Goal: Find specific page/section: Find specific page/section

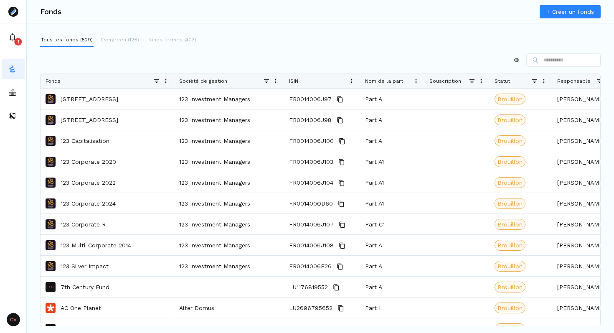
click at [275, 80] on span at bounding box center [275, 81] width 7 height 7
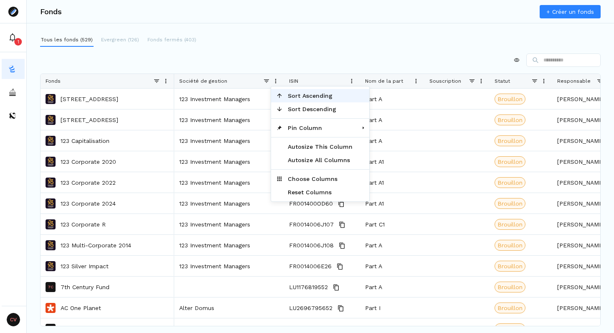
click at [302, 92] on span "Sort Ascending" at bounding box center [320, 95] width 75 height 13
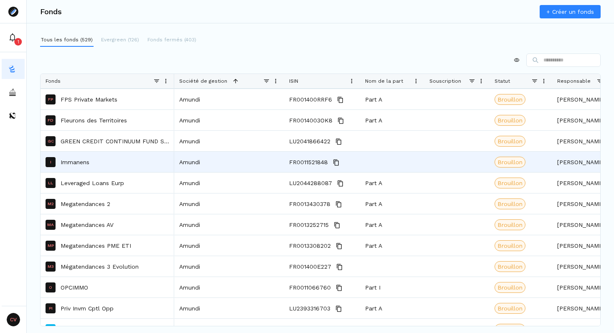
scroll to position [1205, 0]
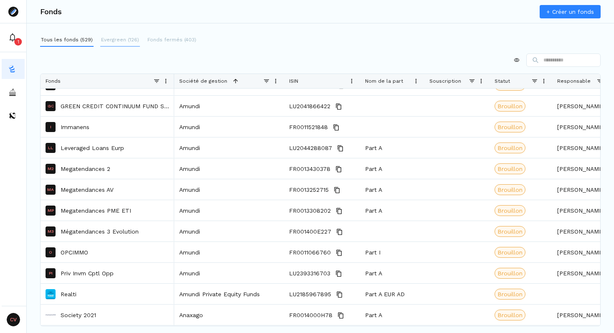
click at [115, 41] on p "Evergreen (126)" at bounding box center [120, 40] width 38 height 8
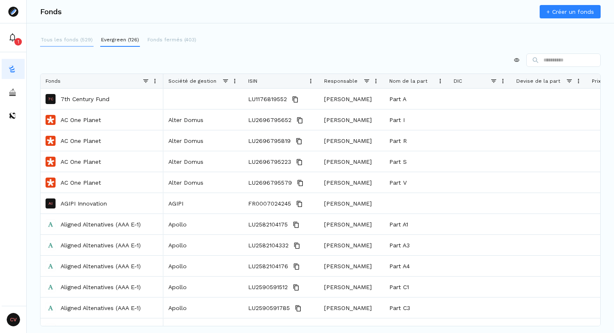
click at [61, 40] on p "Tous les fonds (529)" at bounding box center [67, 40] width 52 height 8
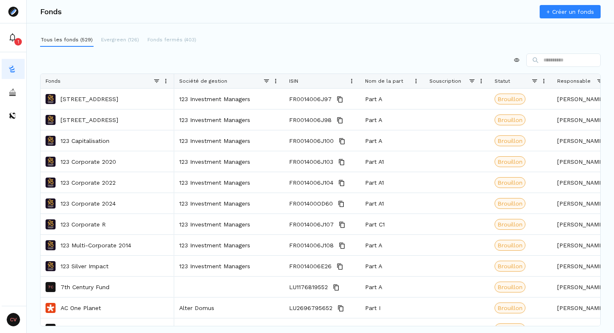
click at [275, 79] on span at bounding box center [275, 81] width 7 height 7
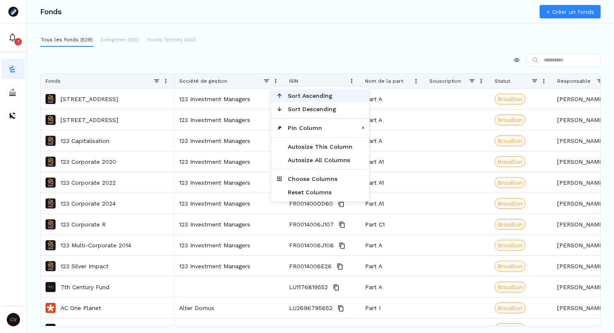
click at [303, 93] on span "Sort Ascending" at bounding box center [320, 95] width 75 height 13
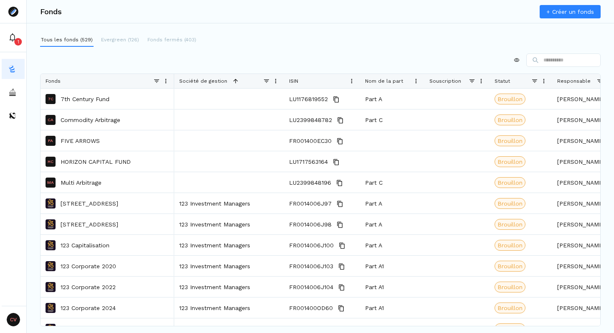
click at [229, 62] on div at bounding box center [320, 59] width 561 height 13
click at [134, 51] on div "Tous les fonds (529) Evergreen (126) Fonds fermés (403) Press ENTER to sort. Pr…" at bounding box center [320, 169] width 587 height 273
click at [122, 38] on p "Evergreen (126)" at bounding box center [120, 40] width 38 height 8
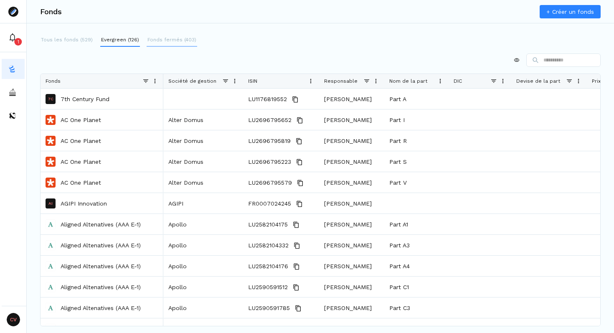
click at [180, 35] on button "Fonds fermés (403)" at bounding box center [172, 39] width 51 height 13
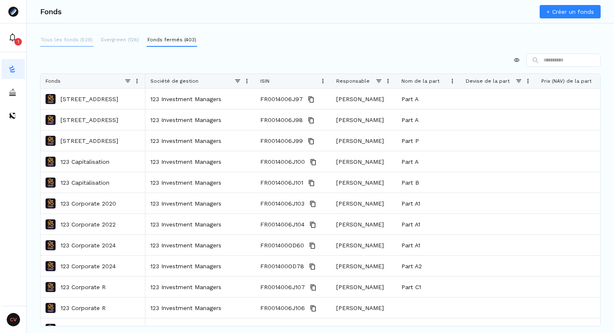
click at [77, 41] on p "Tous les fonds (529)" at bounding box center [67, 40] width 52 height 8
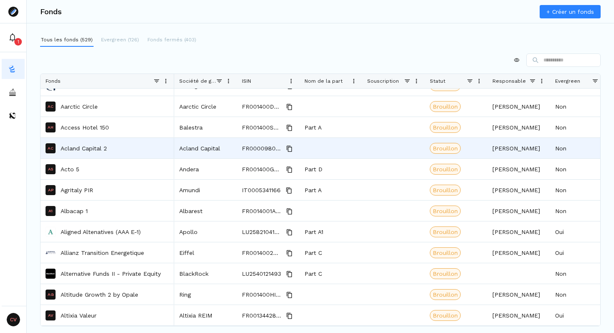
click at [79, 148] on p "Acland Capital 2" at bounding box center [84, 148] width 46 height 8
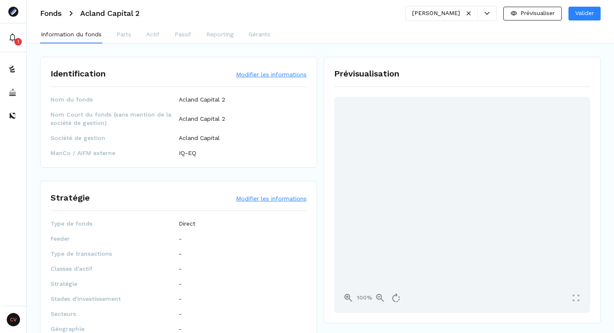
click at [135, 36] on div "Information du fonds Parts Actif Passif Reporting Gérants" at bounding box center [320, 35] width 587 height 17
click at [244, 34] on div "Information du fonds Parts Actif Passif Reporting Gérants" at bounding box center [320, 35] width 587 height 17
click at [211, 37] on p "Reporting" at bounding box center [219, 34] width 27 height 9
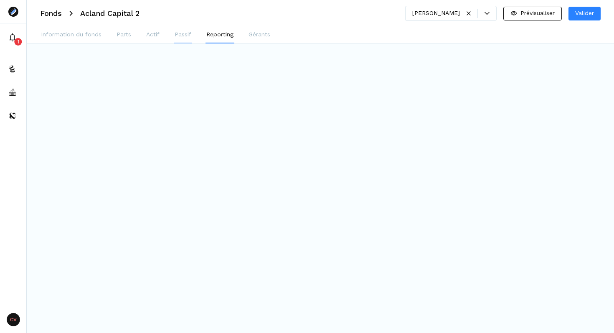
click at [175, 37] on p "Passif" at bounding box center [183, 34] width 17 height 9
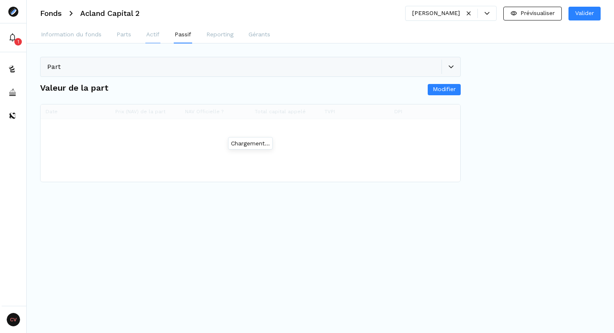
click at [154, 37] on p "Actif" at bounding box center [152, 34] width 13 height 9
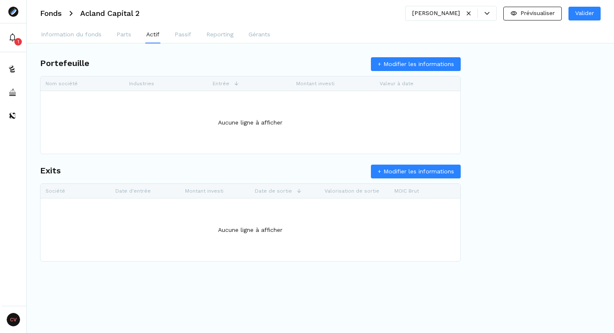
click at [112, 34] on div "Information du fonds Parts Actif Passif Reporting Gérants" at bounding box center [320, 35] width 587 height 17
click at [74, 34] on p "Information du fonds" at bounding box center [71, 34] width 61 height 9
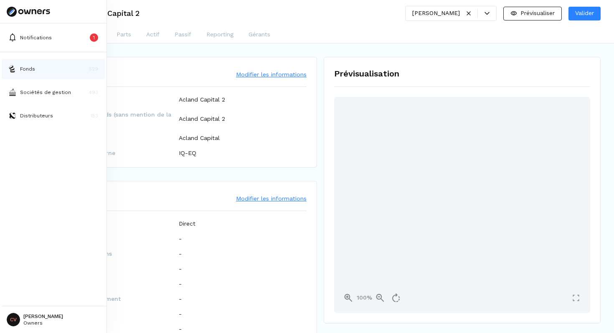
click at [20, 71] on p "Fonds" at bounding box center [27, 69] width 15 height 8
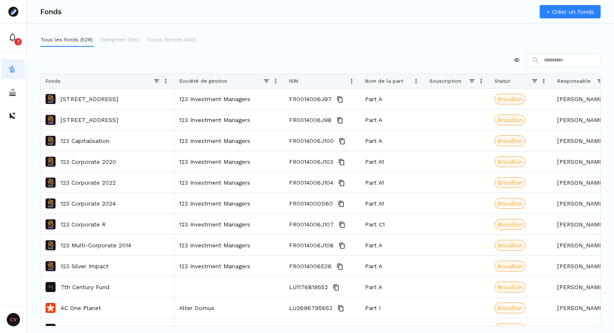
click at [167, 59] on div at bounding box center [320, 59] width 561 height 13
